Goal: Task Accomplishment & Management: Manage account settings

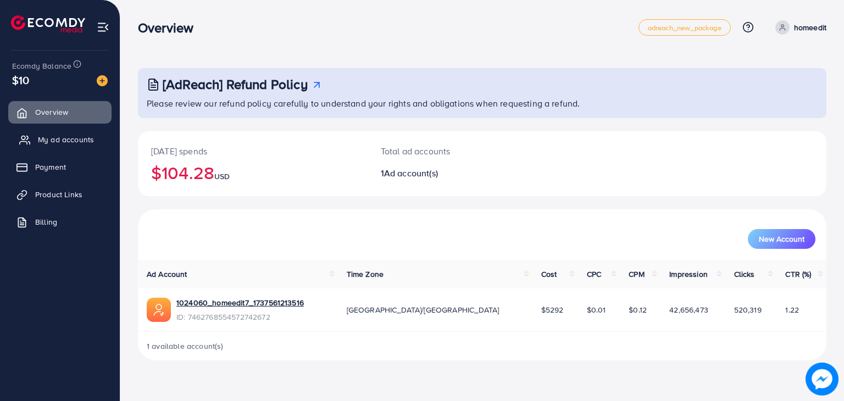
click at [62, 148] on link "My ad accounts" at bounding box center [59, 140] width 103 height 22
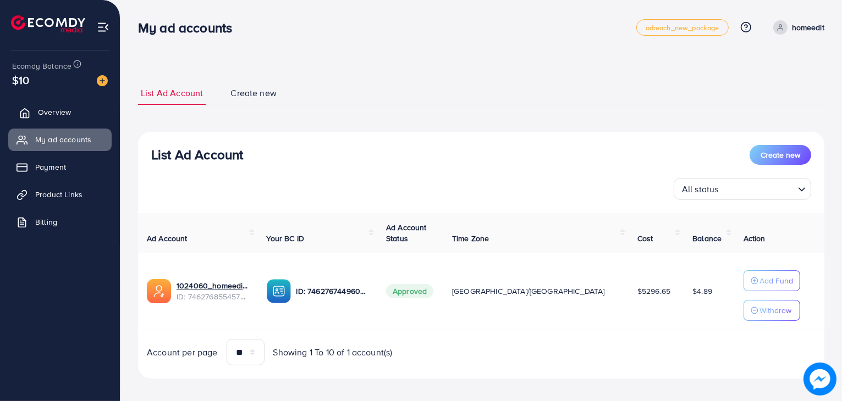
click at [75, 110] on link "Overview" at bounding box center [59, 112] width 103 height 22
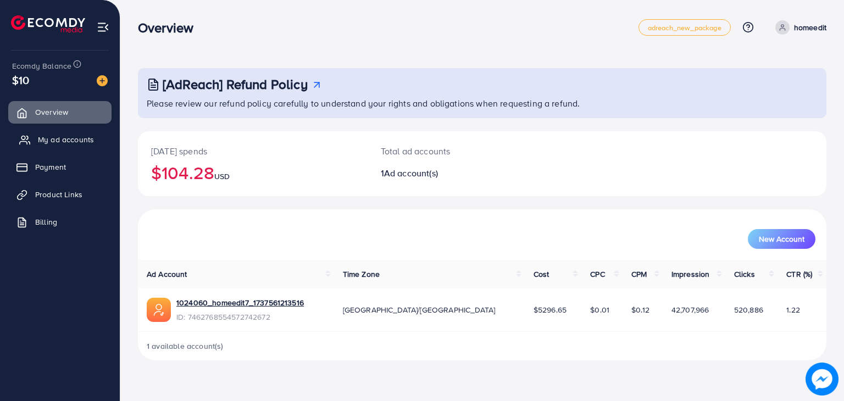
click at [66, 135] on span "My ad accounts" at bounding box center [66, 139] width 56 height 11
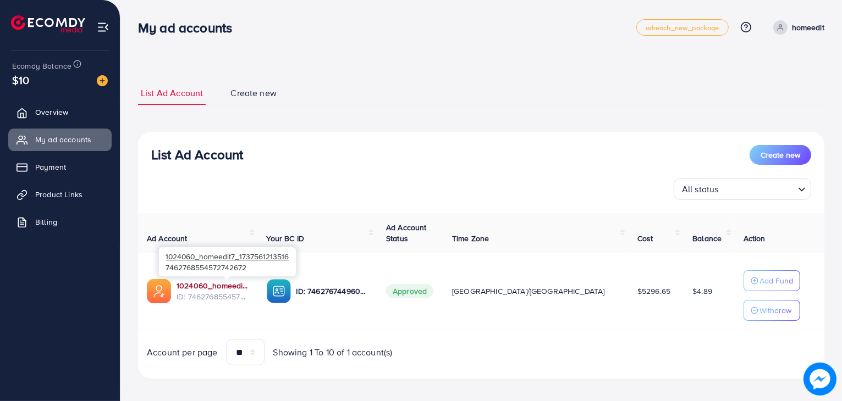
click at [237, 283] on link "1024060_homeedit7_1737561213516" at bounding box center [212, 285] width 73 height 11
click at [80, 115] on link "Overview" at bounding box center [59, 112] width 103 height 22
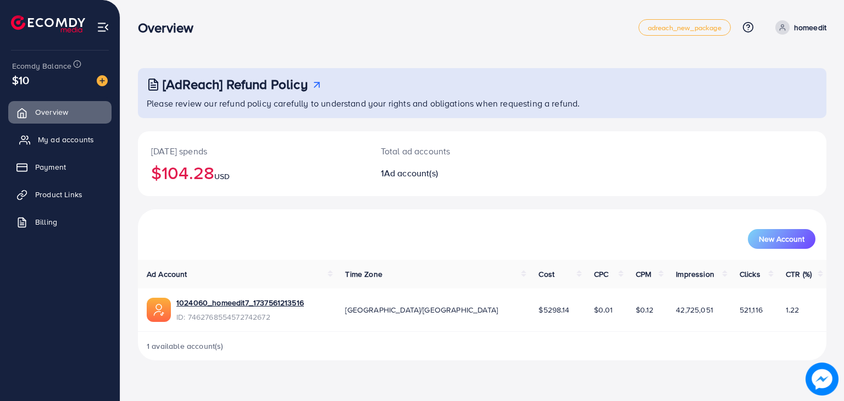
click at [62, 143] on span "My ad accounts" at bounding box center [66, 139] width 56 height 11
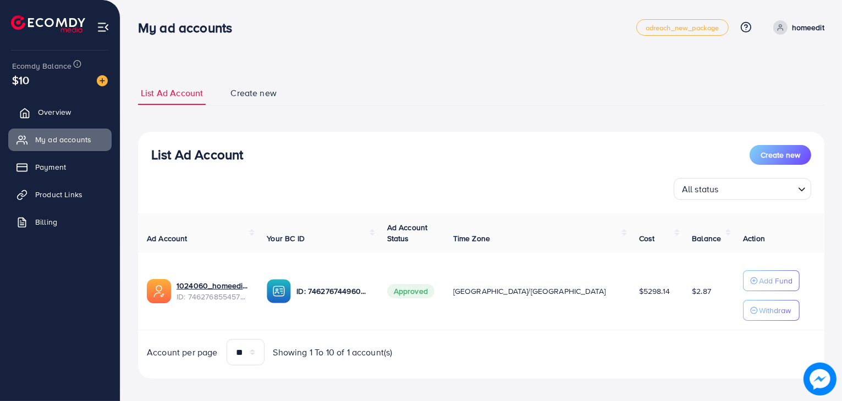
click at [66, 119] on link "Overview" at bounding box center [59, 112] width 103 height 22
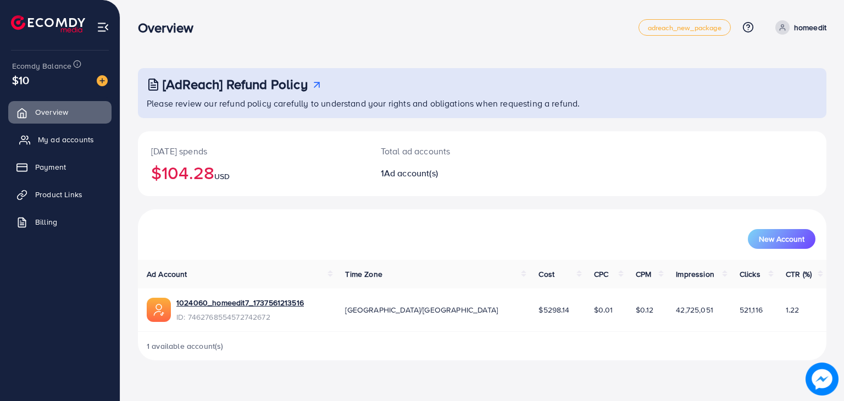
click at [64, 134] on span "My ad accounts" at bounding box center [66, 139] width 56 height 11
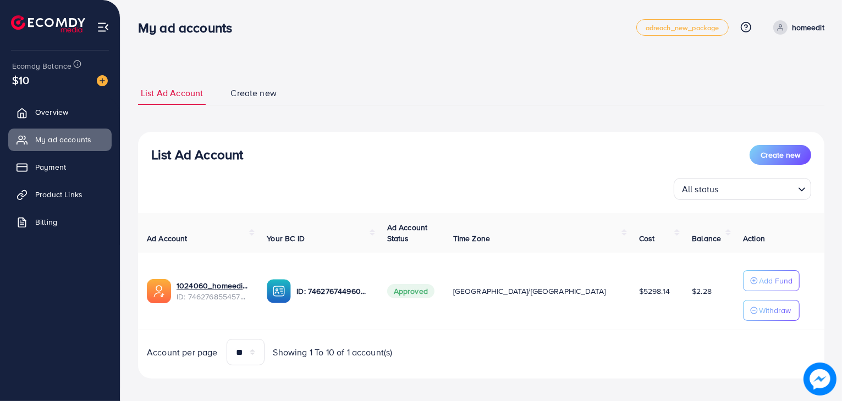
click at [584, 374] on div "List Ad Account Create new All status Loading... Ad Account Your BC ID Ad Accou…" at bounding box center [481, 255] width 686 height 247
click at [478, 206] on div "List Ad Account Create new All status Loading... Ad Account Your BC ID Ad Accou…" at bounding box center [481, 255] width 686 height 247
click at [751, 279] on circle "button" at bounding box center [754, 281] width 7 height 7
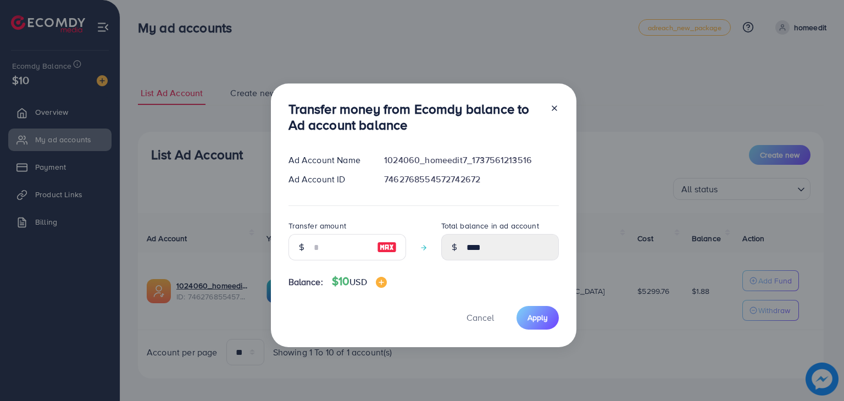
drag, startPoint x: 527, startPoint y: 305, endPoint x: 339, endPoint y: 253, distance: 195.0
click at [339, 253] on div "Transfer money from Ecomdy balance to Ad account balance Ad Account Name 102406…" at bounding box center [424, 216] width 306 height 264
click at [339, 253] on input "number" at bounding box center [341, 247] width 55 height 26
type input "*"
type input "****"
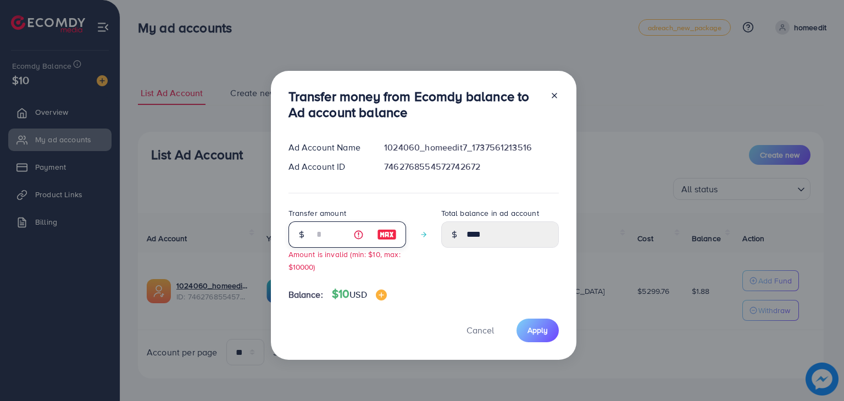
type input "**"
type input "*****"
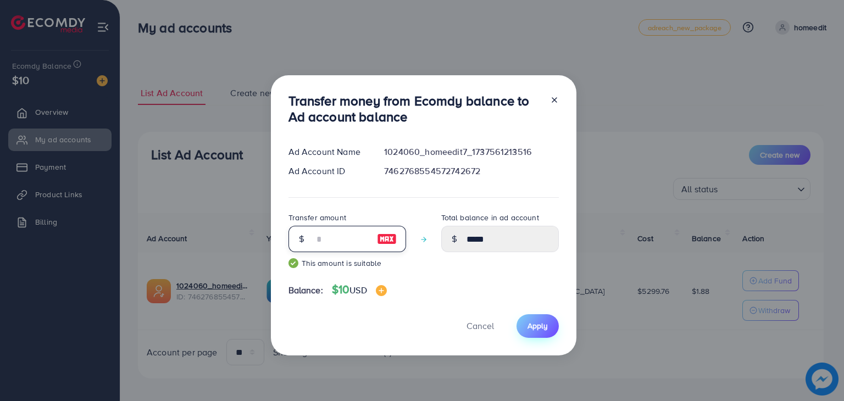
type input "**"
click at [528, 322] on span "Apply" at bounding box center [538, 325] width 20 height 11
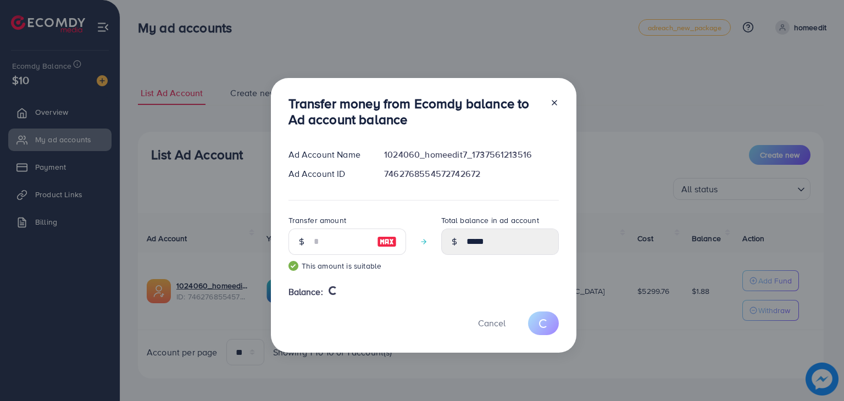
type input "****"
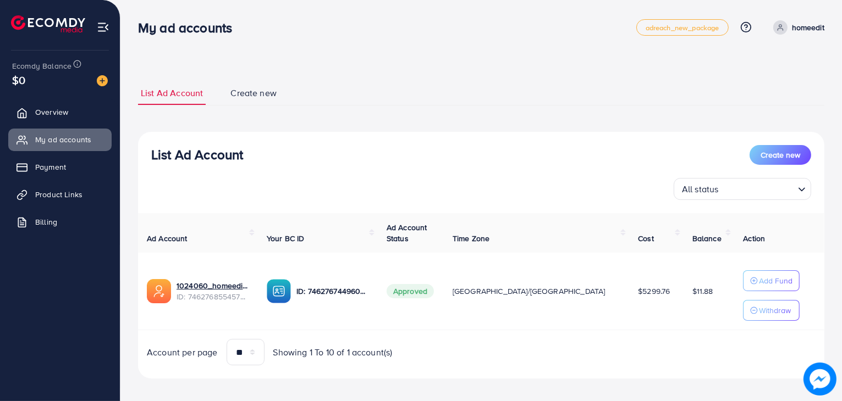
click at [362, 95] on ul "List Ad Account Create new" at bounding box center [481, 93] width 686 height 24
click at [306, 73] on div "List Ad Account Create new List Ad Account Create new All status Loading... Ad …" at bounding box center [481, 230] width 686 height 324
click at [444, 247] on th "Ad Account Status" at bounding box center [411, 233] width 66 height 40
drag, startPoint x: 144, startPoint y: 148, endPoint x: 305, endPoint y: 157, distance: 160.8
click at [305, 157] on div "List Ad Account Create new All status Loading..." at bounding box center [481, 172] width 686 height 55
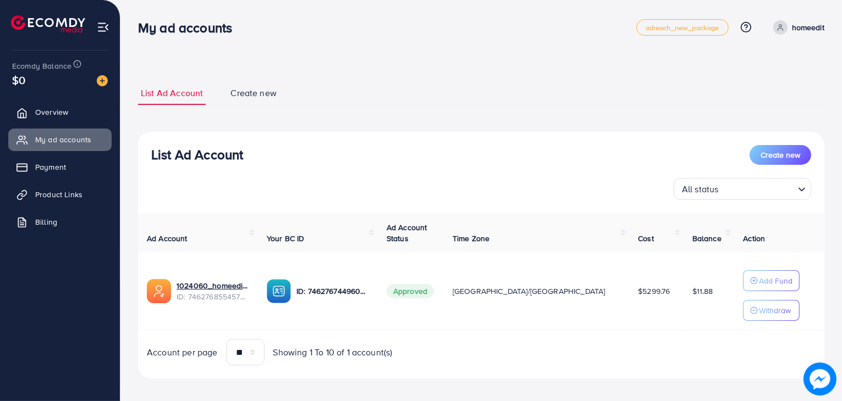
click at [305, 157] on div "List Ad Account Create new" at bounding box center [481, 155] width 660 height 20
drag, startPoint x: 255, startPoint y: 150, endPoint x: 140, endPoint y: 151, distance: 114.3
click at [140, 151] on div "List Ad Account Create new All status Loading..." at bounding box center [481, 172] width 686 height 55
click at [128, 109] on div "List Ad Account Create new List Ad Account Create new All status Loading... Ad …" at bounding box center [480, 205] width 721 height 410
click at [150, 150] on div "List Ad Account Create new All status Loading..." at bounding box center [481, 172] width 686 height 55
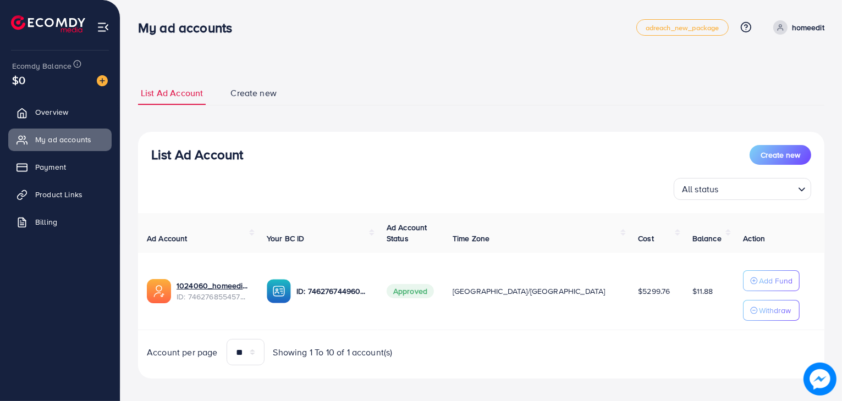
click at [510, 315] on td "[GEOGRAPHIC_DATA]/[GEOGRAPHIC_DATA]" at bounding box center [536, 292] width 185 height 78
click at [444, 325] on td "Approved" at bounding box center [411, 292] width 66 height 78
